Goal: Transaction & Acquisition: Purchase product/service

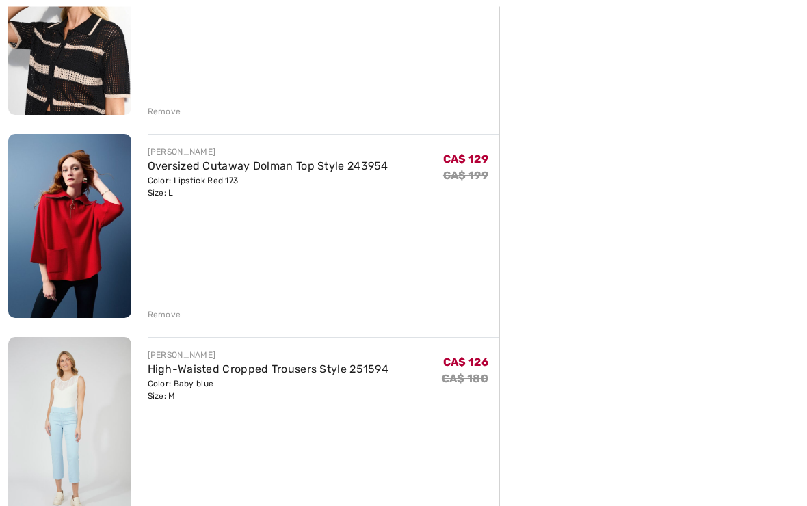
scroll to position [858, 0]
click at [172, 307] on div "Remove" at bounding box center [324, 313] width 352 height 15
click at [171, 315] on div "Remove" at bounding box center [165, 314] width 34 height 12
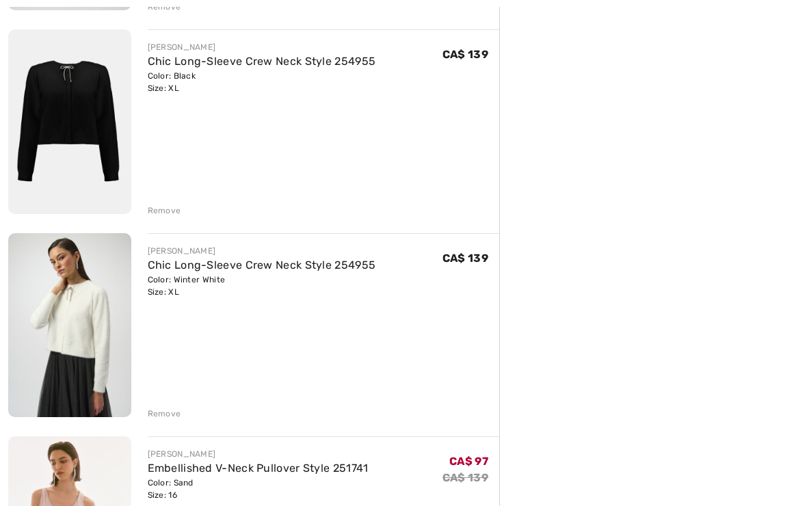
scroll to position [1166, 0]
click at [176, 209] on div "Remove" at bounding box center [165, 210] width 34 height 12
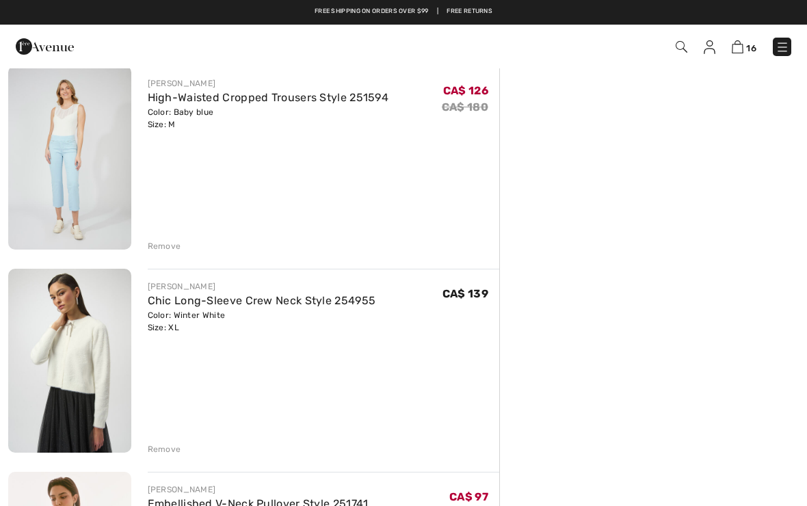
scroll to position [907, 0]
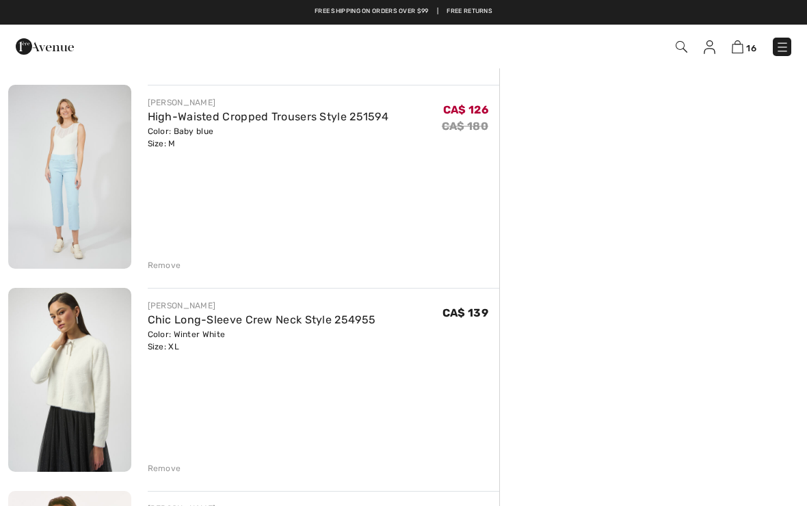
click at [174, 263] on div "Remove" at bounding box center [165, 265] width 34 height 12
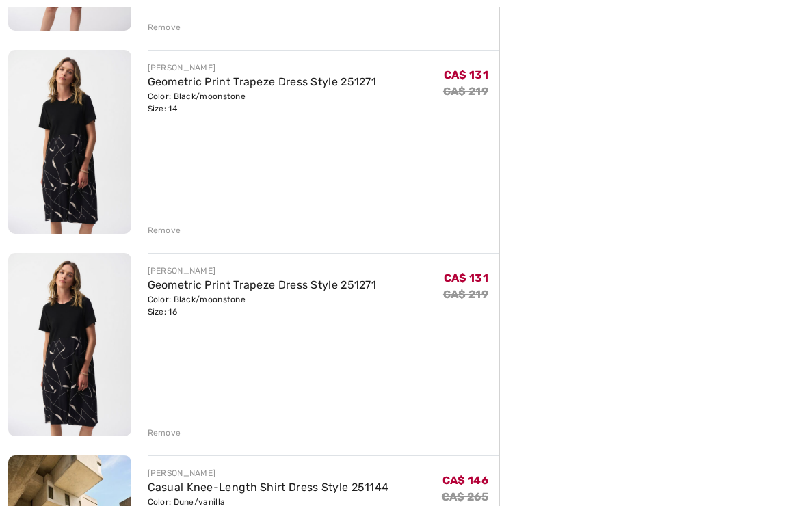
scroll to position [1551, 0]
click at [170, 232] on div "Remove" at bounding box center [165, 230] width 34 height 12
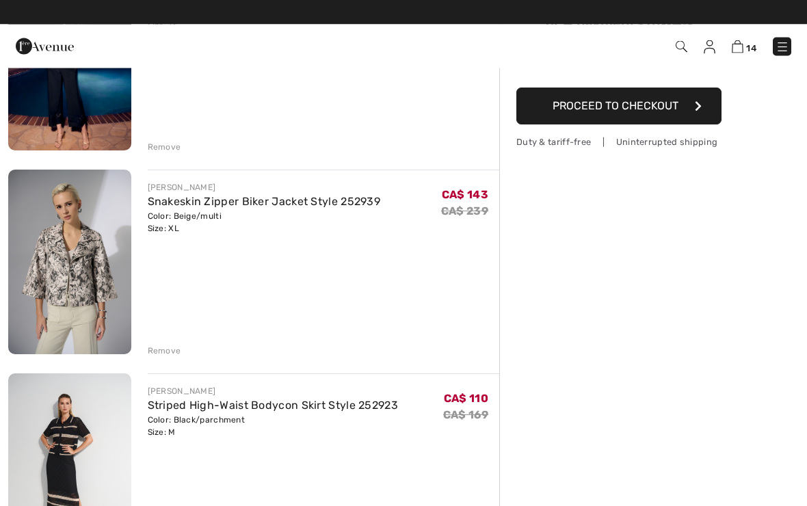
scroll to position [213, 0]
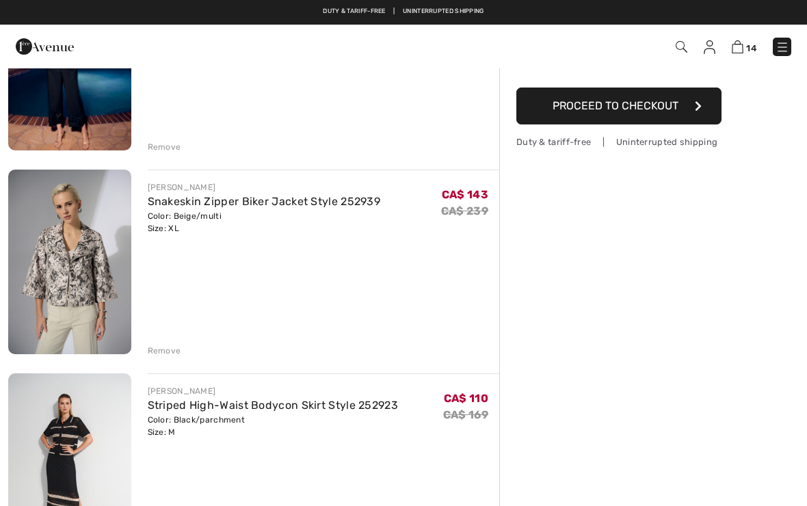
click at [172, 348] on div "Remove" at bounding box center [165, 351] width 34 height 12
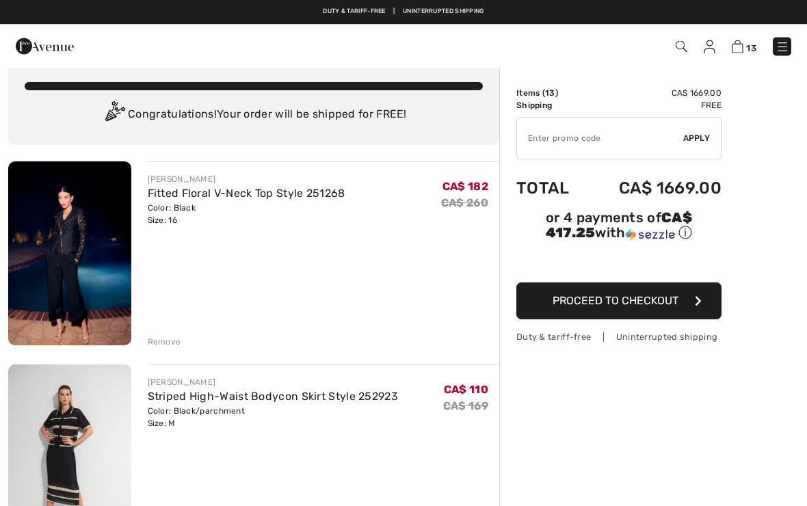
scroll to position [0, 0]
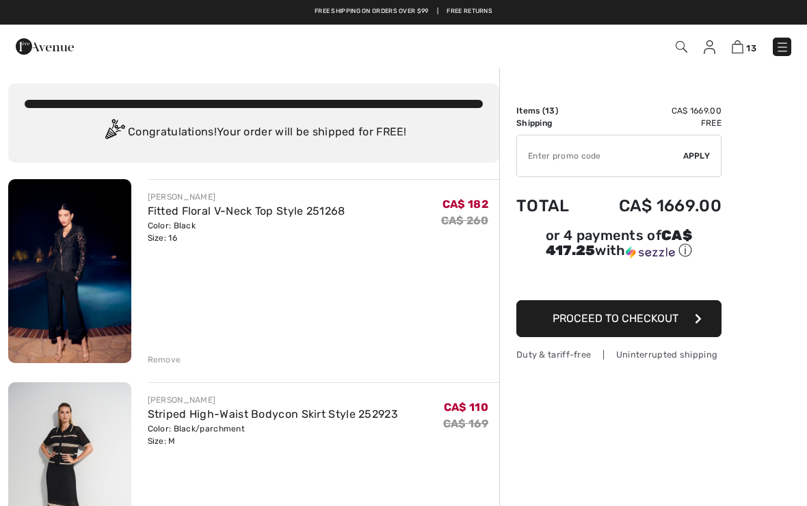
click at [164, 355] on div "Remove" at bounding box center [165, 360] width 34 height 12
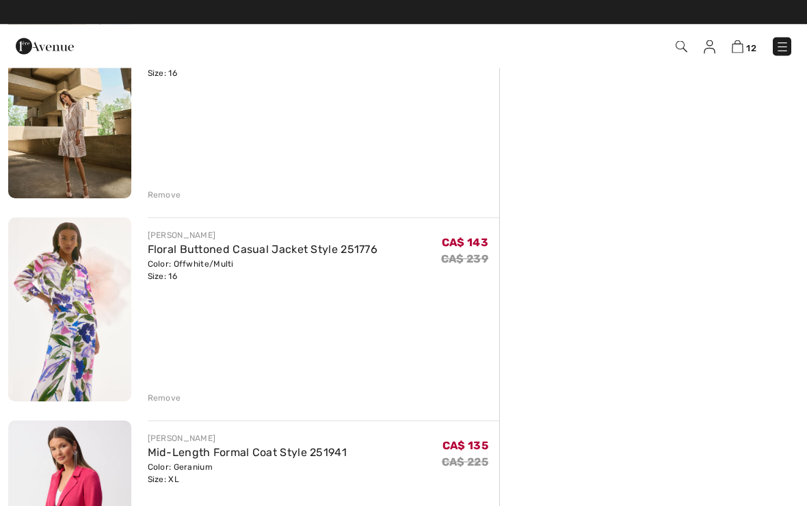
scroll to position [1383, 0]
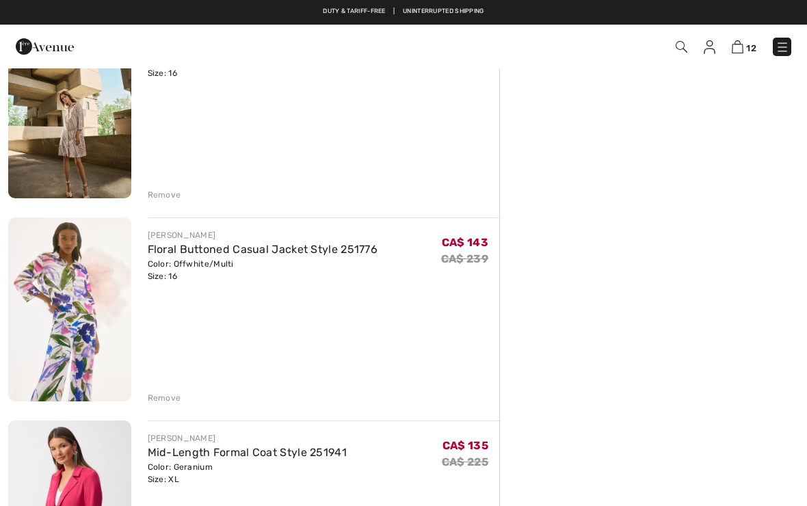
click at [162, 407] on div "[PERSON_NAME] Striped High-Waist Bodycon Skirt Style 252923 Color: Black/parchm…" at bounding box center [253, 187] width 491 height 2783
click at [179, 396] on div "Remove" at bounding box center [165, 398] width 34 height 12
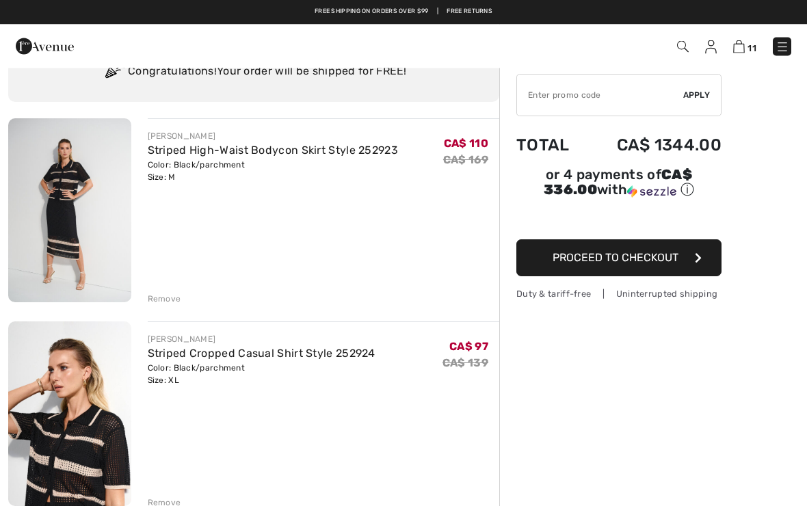
scroll to position [0, 0]
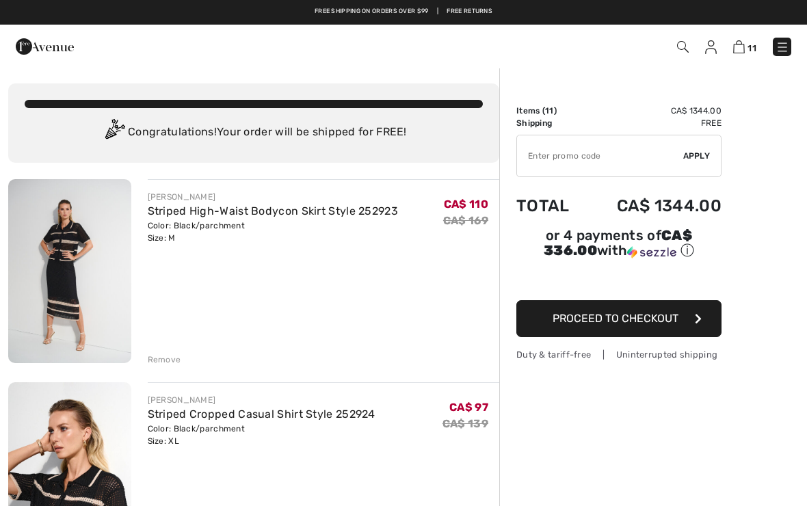
click at [163, 357] on div "Remove" at bounding box center [165, 360] width 34 height 12
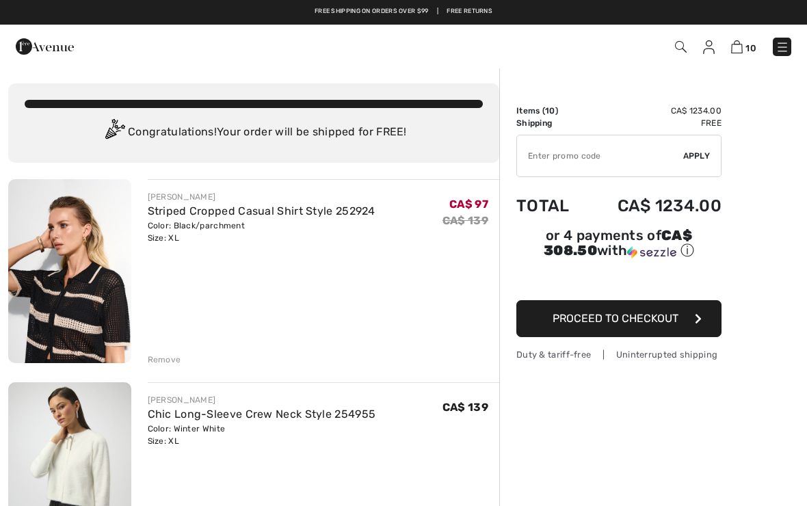
click at [170, 355] on div "Remove" at bounding box center [165, 360] width 34 height 12
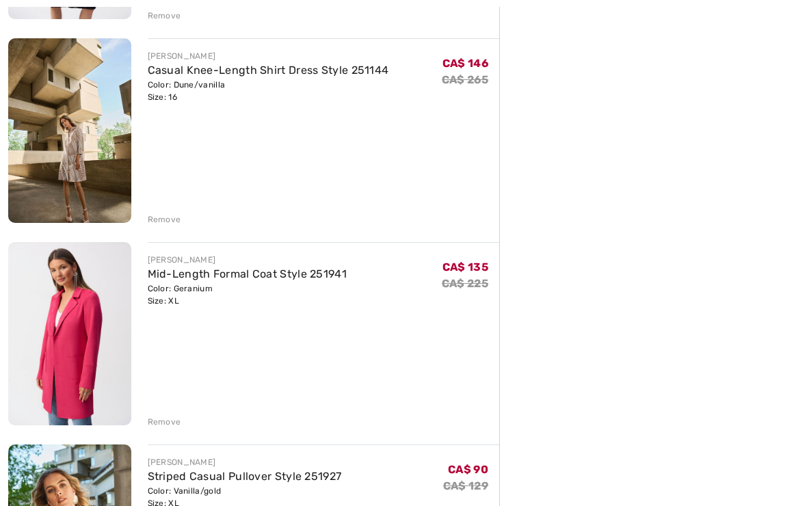
scroll to position [978, 0]
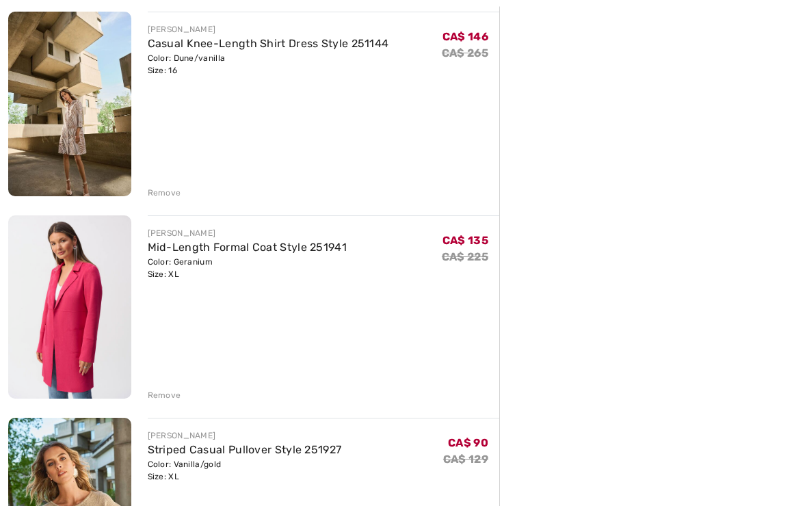
click at [168, 404] on div "[PERSON_NAME] Chic Long-Sleeve Crew Neck Style 254955 Color: Winter White Size:…" at bounding box center [253, 288] width 491 height 2174
click at [162, 392] on div "Remove" at bounding box center [165, 396] width 34 height 12
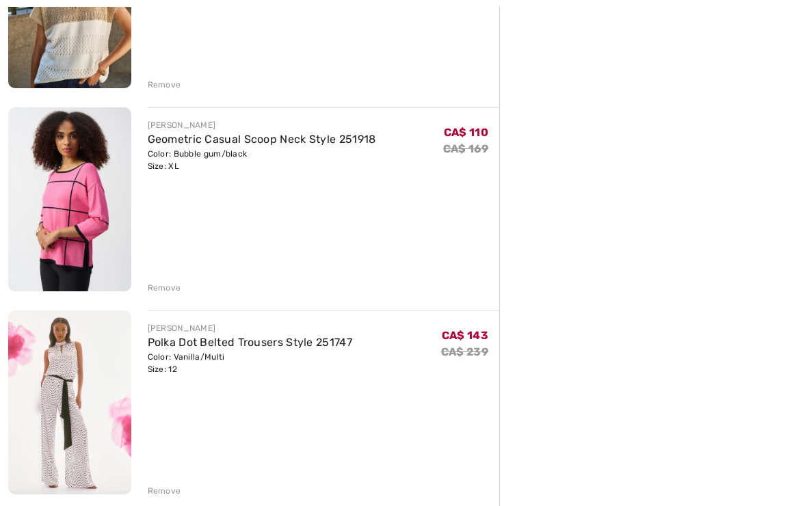
scroll to position [1290, 0]
click at [172, 488] on div "Remove" at bounding box center [165, 491] width 34 height 12
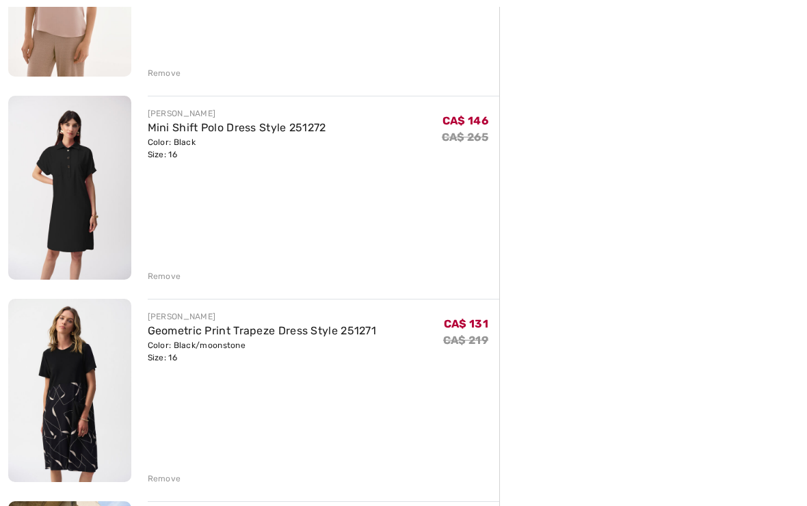
scroll to position [490, 0]
click at [172, 277] on div "Remove" at bounding box center [165, 276] width 34 height 12
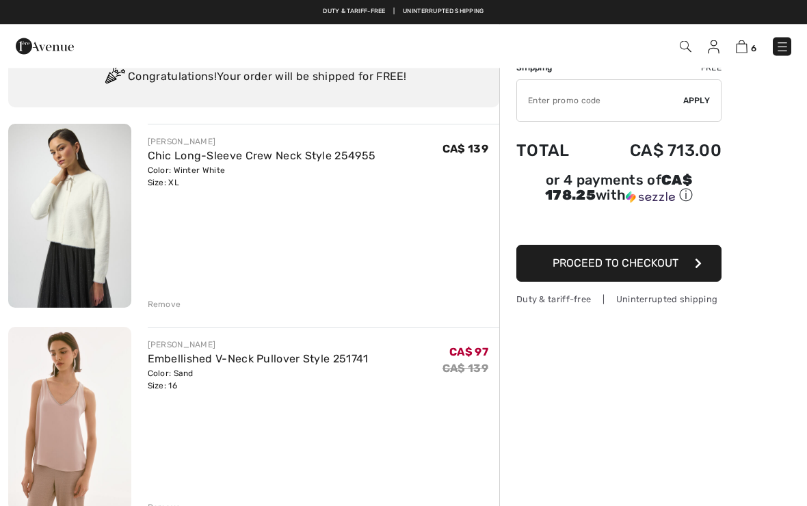
scroll to position [0, 0]
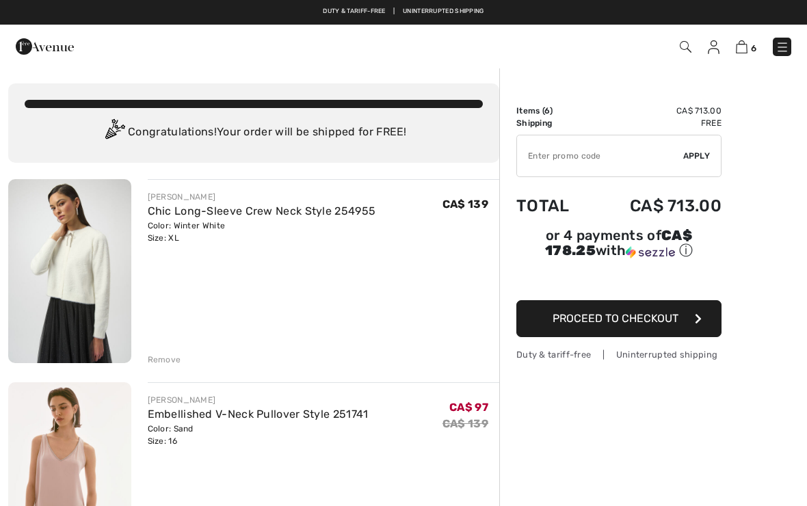
click at [168, 355] on div "Remove" at bounding box center [165, 360] width 34 height 12
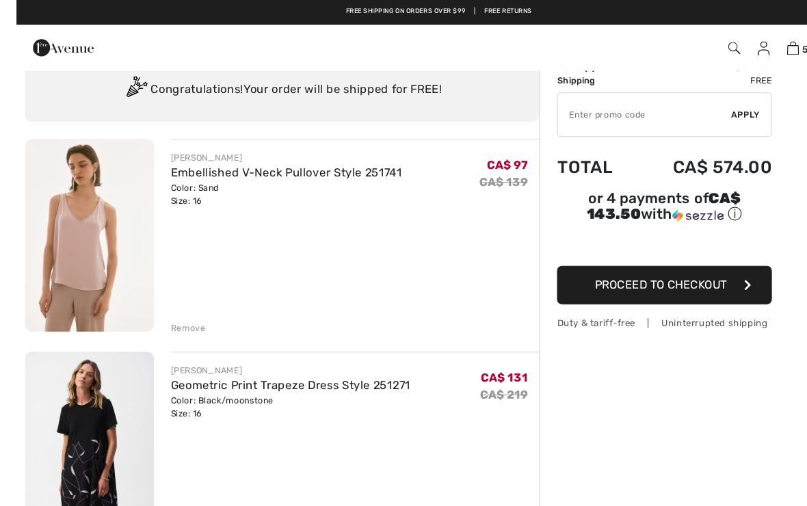
scroll to position [49, 0]
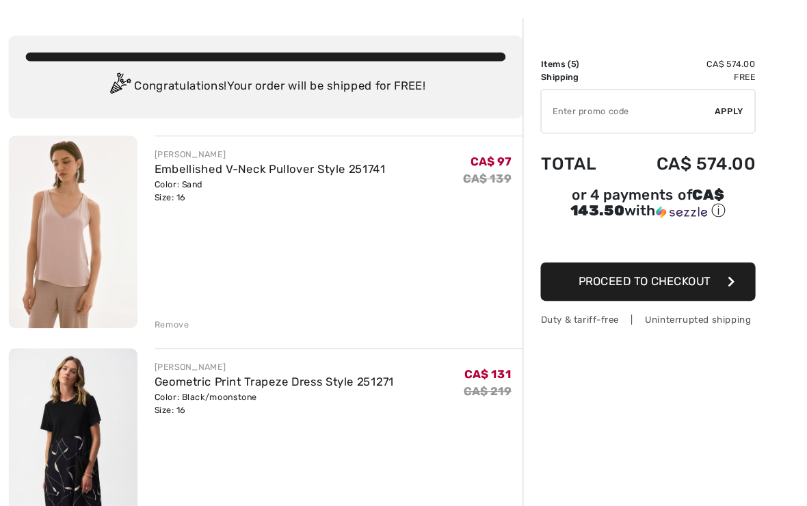
click at [167, 310] on div "Remove" at bounding box center [165, 310] width 34 height 12
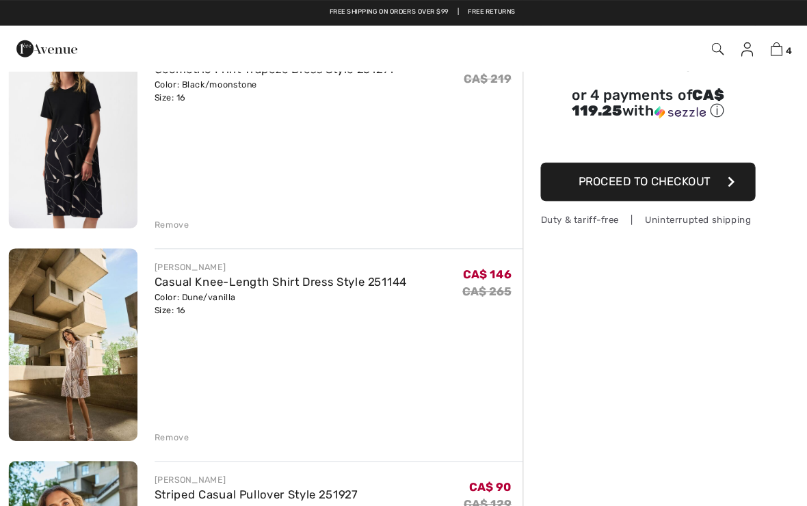
scroll to position [144, 0]
